Goal: Information Seeking & Learning: Learn about a topic

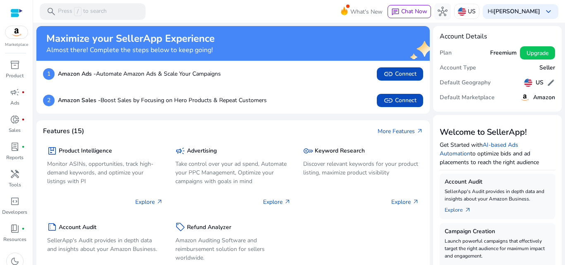
click at [228, 12] on mat-toolbar "search Press / to search What's New chat Chat Now hub [GEOGRAPHIC_DATA] Hi [PER…" at bounding box center [299, 11] width 532 height 23
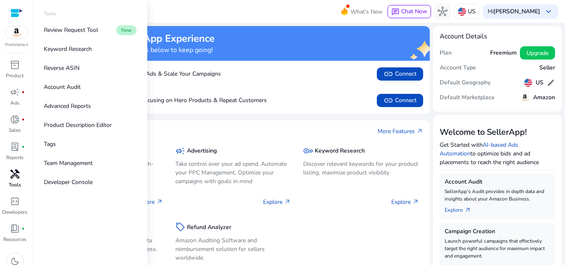
click at [16, 180] on div "handyman" at bounding box center [14, 174] width 23 height 13
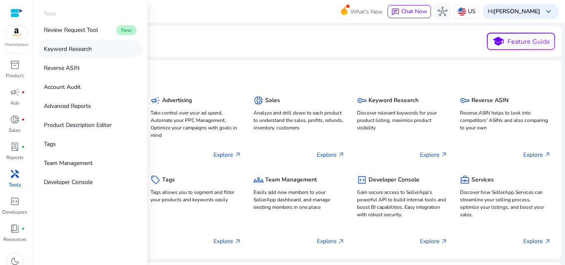
click at [82, 50] on p "Keyword Research" at bounding box center [68, 49] width 48 height 9
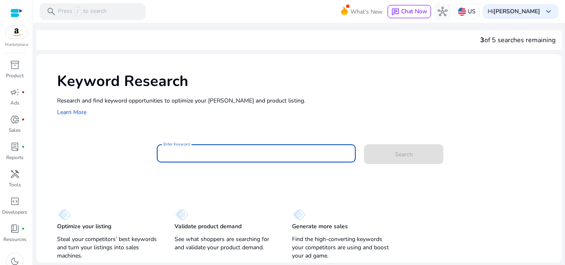
click at [248, 157] on input "Enter Keyword" at bounding box center [257, 153] width 186 height 9
type input "*"
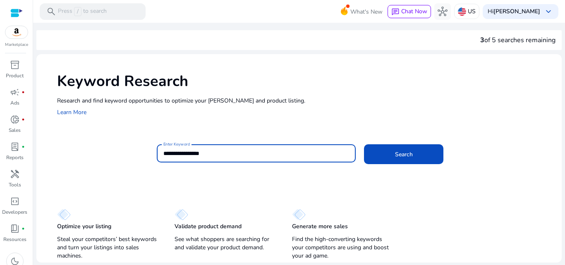
click at [364, 144] on button "Search" at bounding box center [403, 154] width 79 height 20
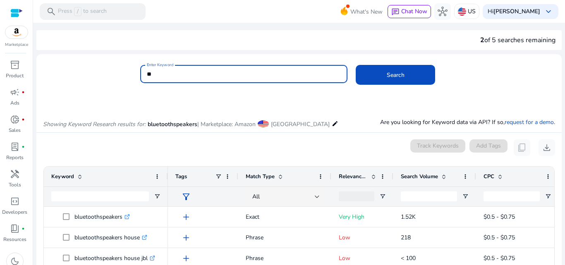
type input "*"
type input "**********"
click at [356, 65] on button "Search" at bounding box center [395, 75] width 79 height 20
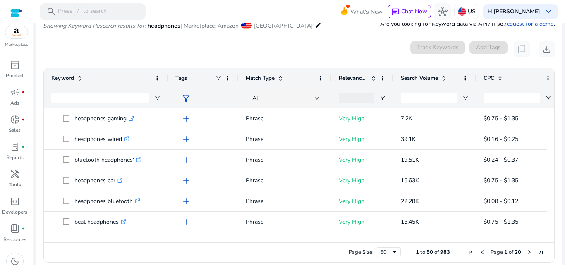
scroll to position [331, 0]
